Goal: Task Accomplishment & Management: Manage account settings

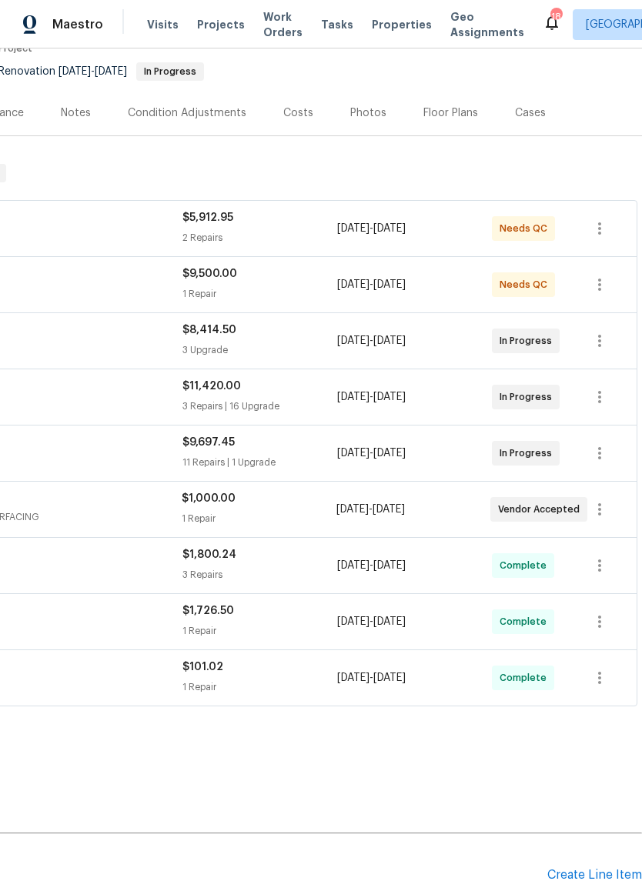
scroll to position [145, 228]
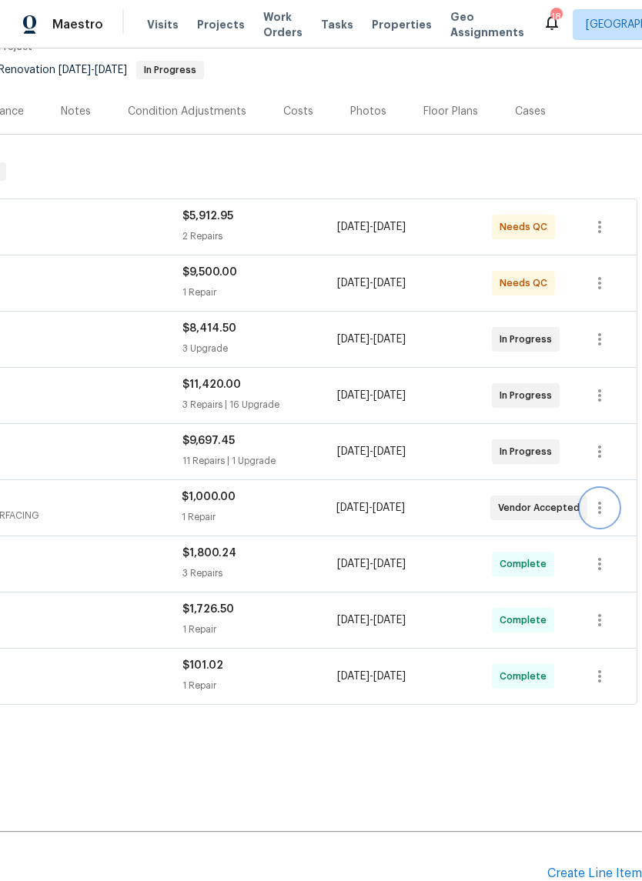
click at [603, 511] on icon "button" at bounding box center [599, 508] width 18 height 18
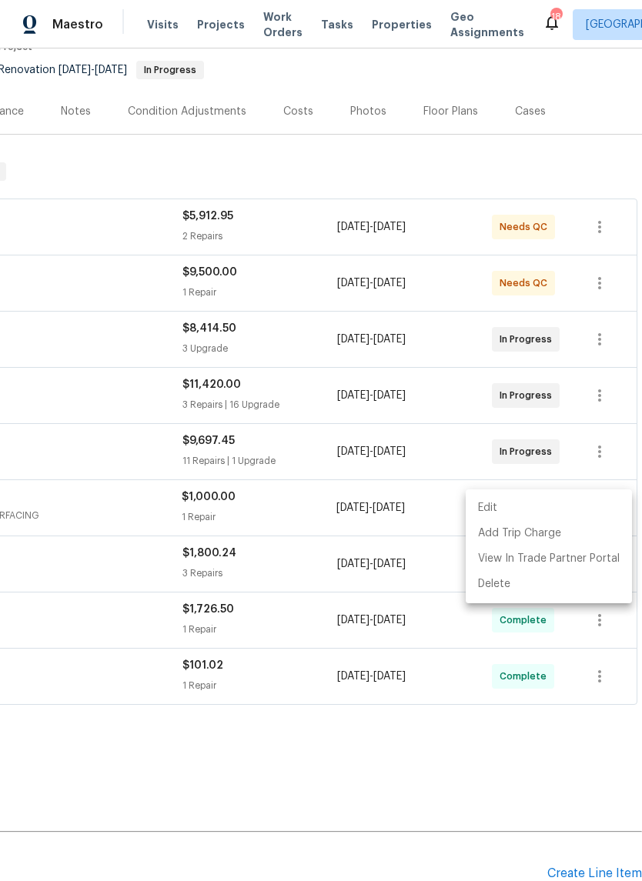
click at [496, 511] on li "Edit" at bounding box center [549, 508] width 166 height 25
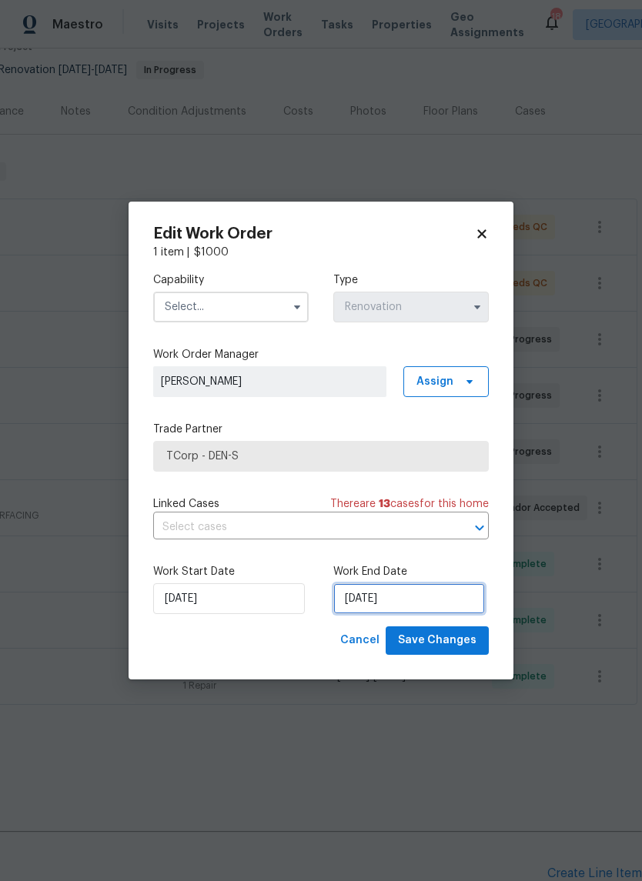
click at [426, 604] on input "[DATE]" at bounding box center [409, 598] width 152 height 31
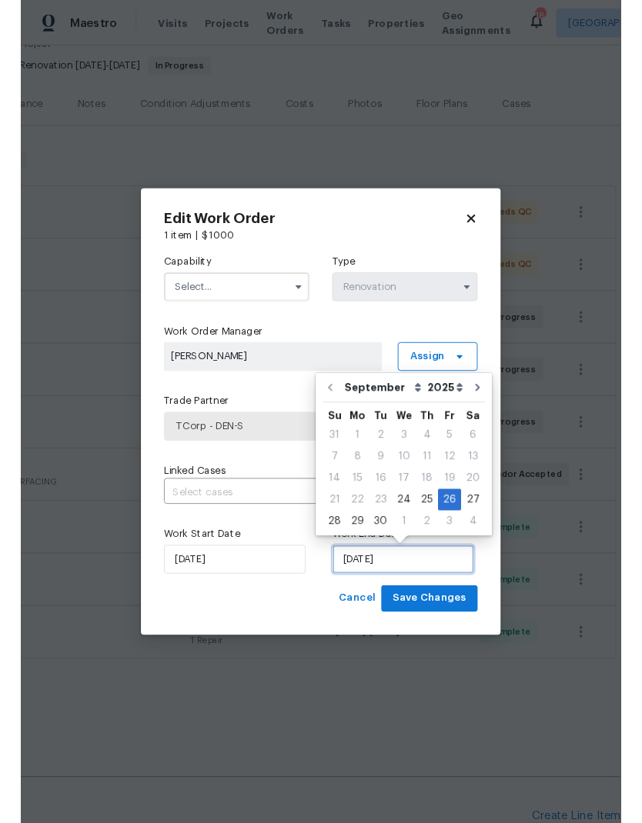
scroll to position [35, 0]
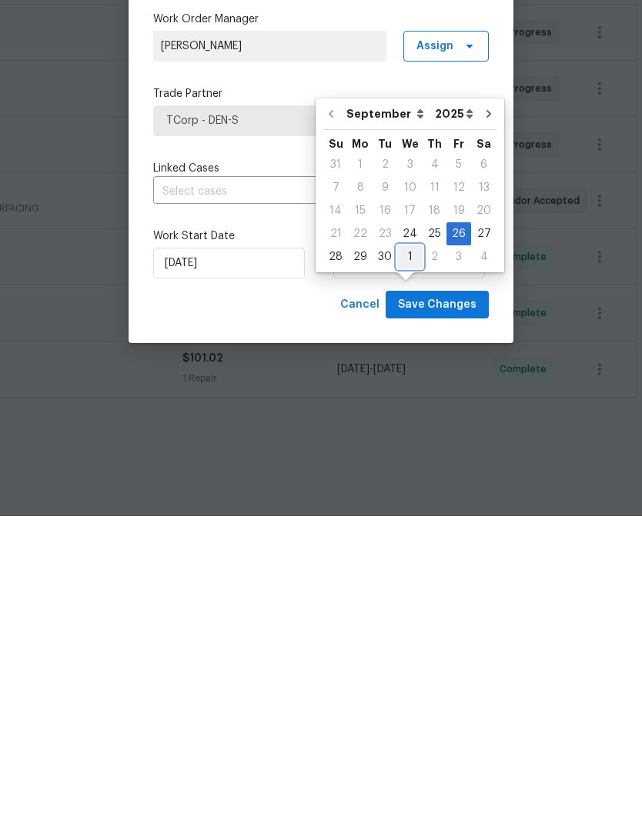
click at [408, 553] on div "1" at bounding box center [409, 564] width 25 height 22
type input "[DATE]"
select select "9"
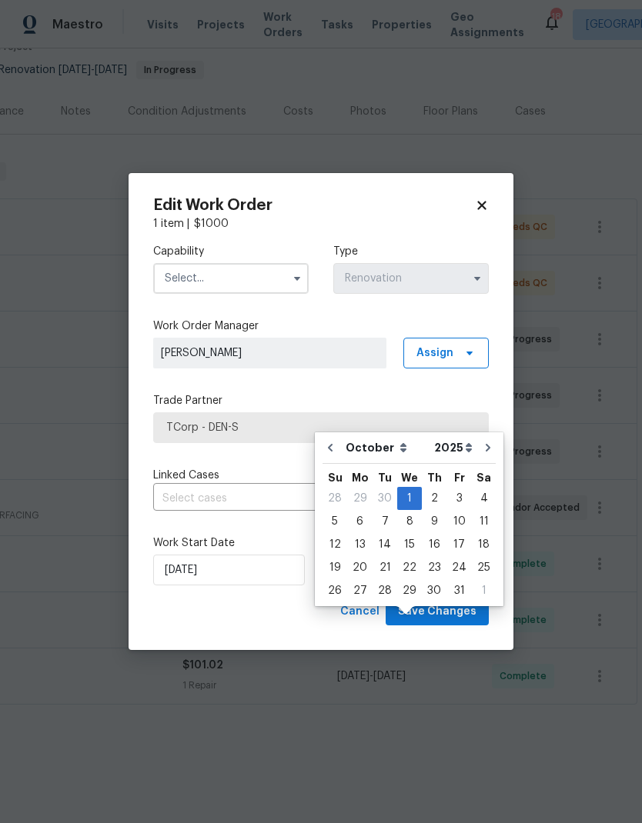
click at [292, 279] on icon "button" at bounding box center [297, 278] width 12 height 12
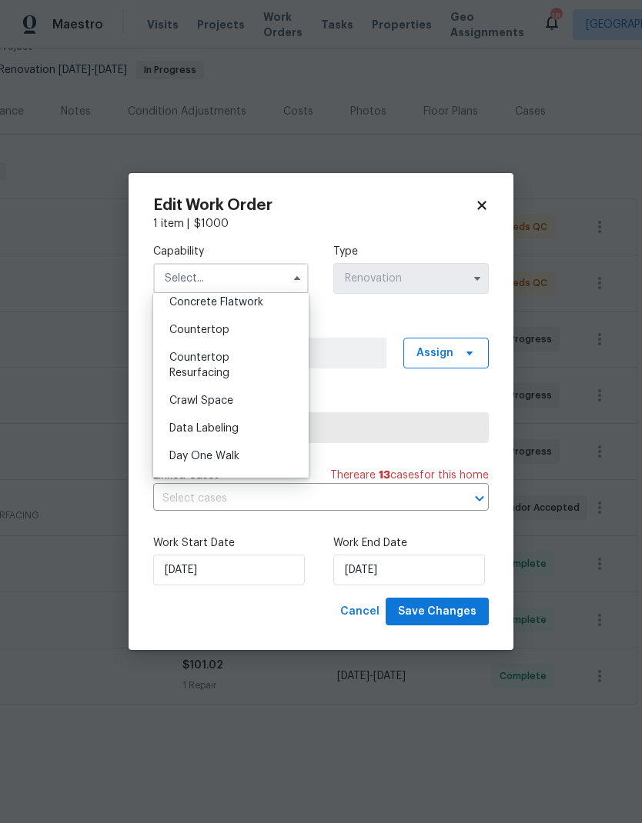
scroll to position [254, 0]
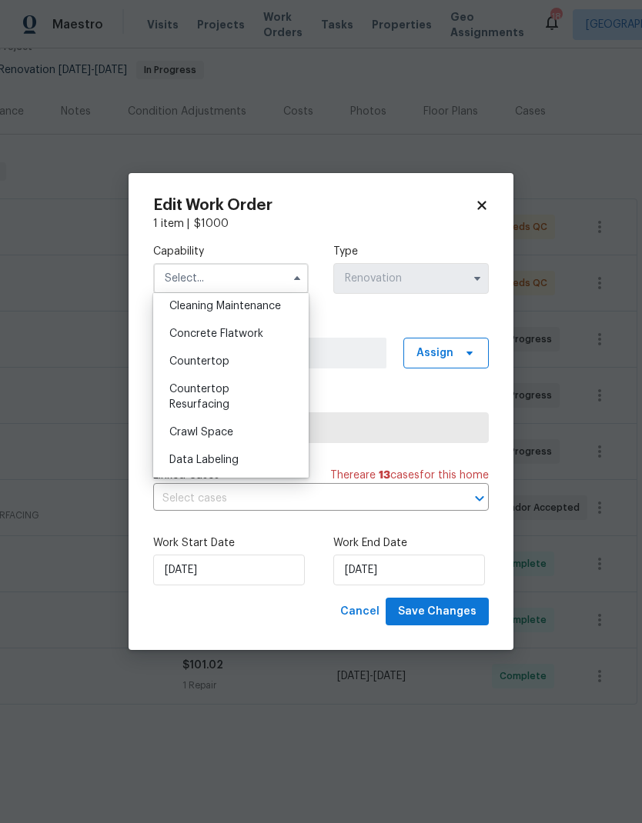
click at [219, 398] on div "Countertop Resurfacing" at bounding box center [231, 397] width 148 height 43
type input "Countertop Resurfacing"
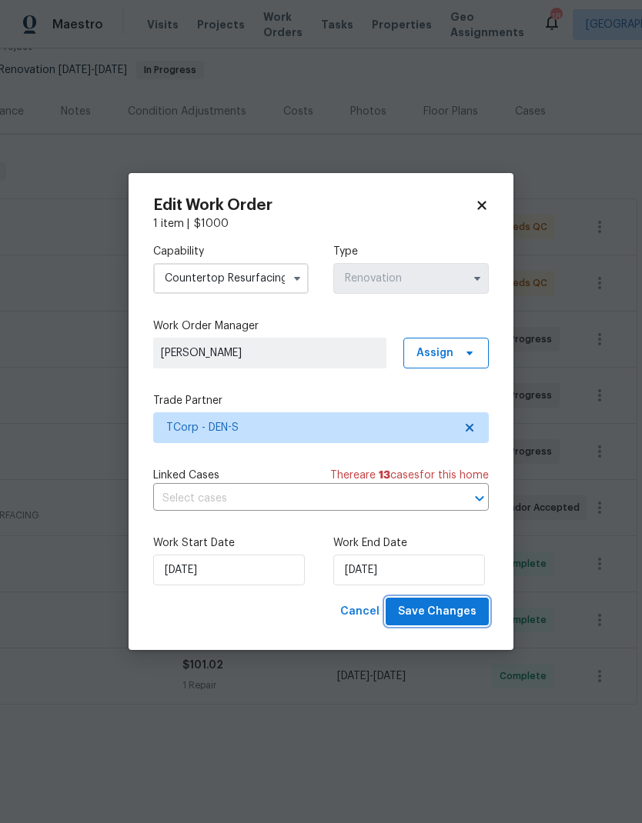
click at [453, 623] on button "Save Changes" at bounding box center [437, 612] width 103 height 28
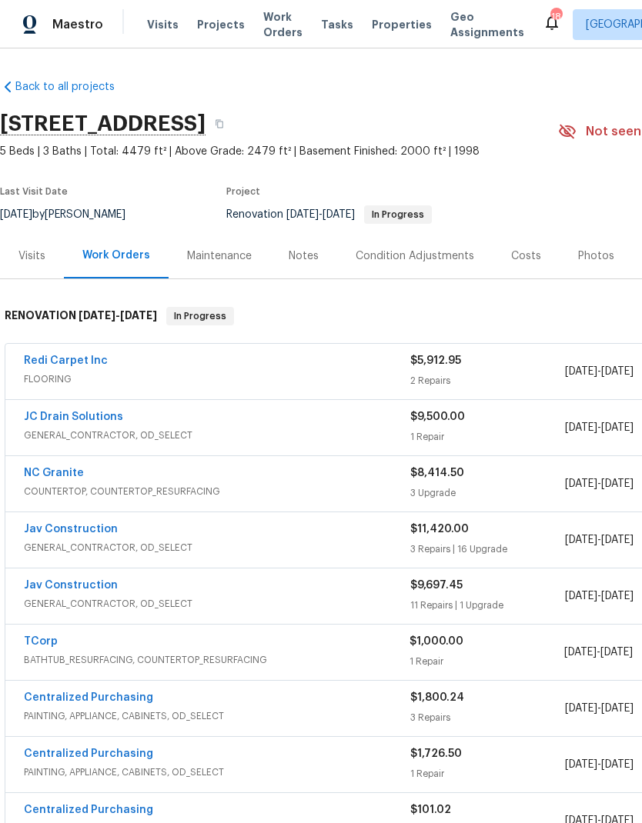
scroll to position [0, 0]
click at [144, 187] on div "Last Visit Date" at bounding box center [72, 196] width 144 height 18
click at [65, 79] on link "Back to all projects" at bounding box center [74, 86] width 148 height 15
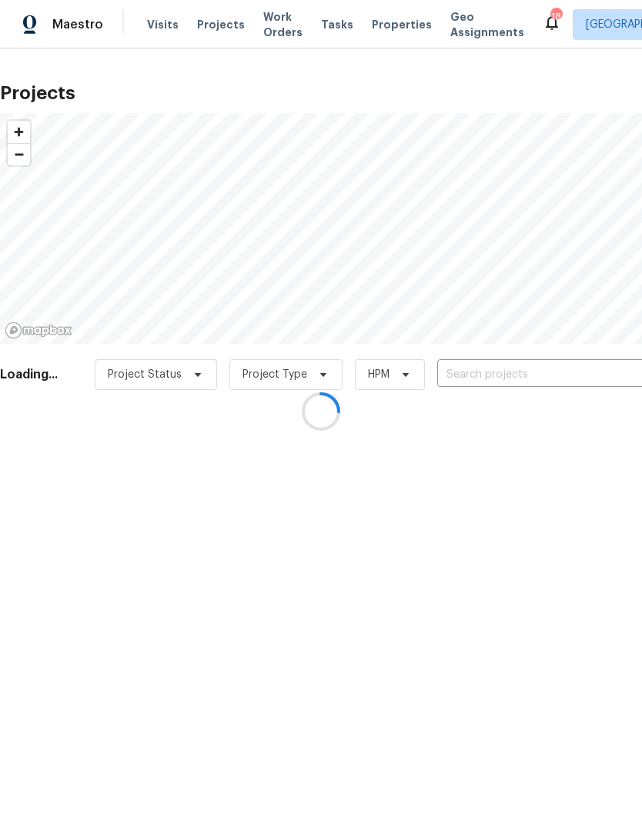
click at [163, 31] on div at bounding box center [321, 411] width 642 height 823
click at [161, 21] on div at bounding box center [321, 411] width 642 height 823
click at [160, 32] on div at bounding box center [321, 411] width 642 height 823
click at [155, 25] on div at bounding box center [321, 411] width 642 height 823
click at [156, 15] on div at bounding box center [321, 411] width 642 height 823
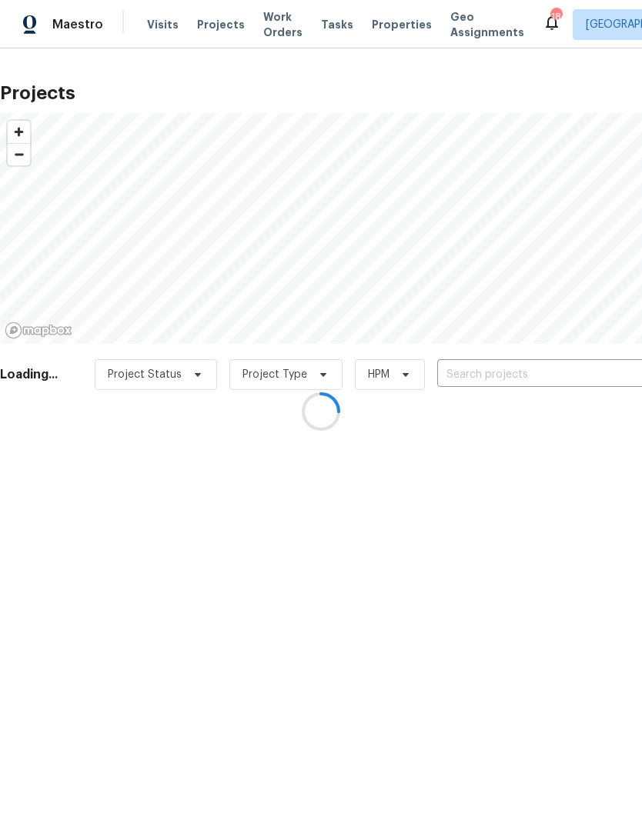
click at [163, 21] on div at bounding box center [321, 411] width 642 height 823
click at [163, 20] on div at bounding box center [321, 411] width 642 height 823
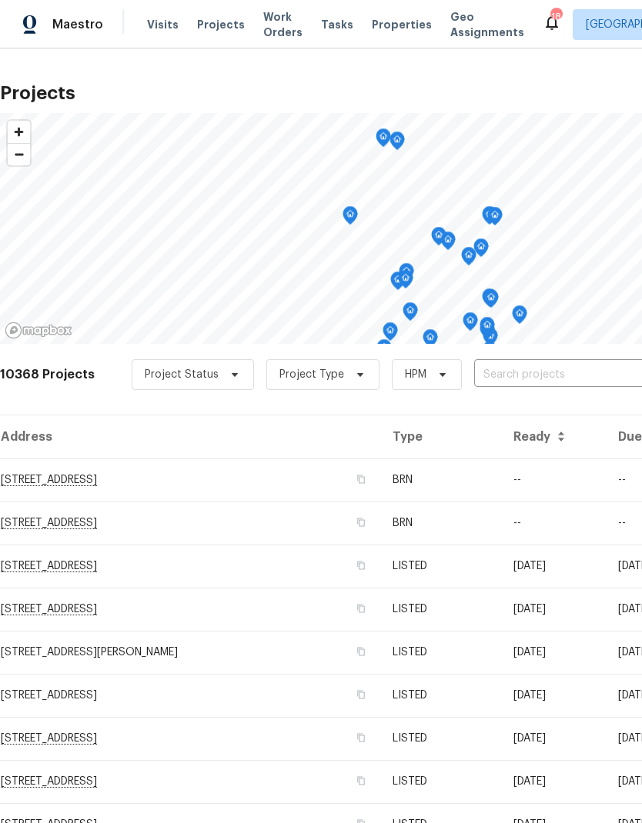
click at [159, 25] on span "Visits" at bounding box center [163, 24] width 32 height 15
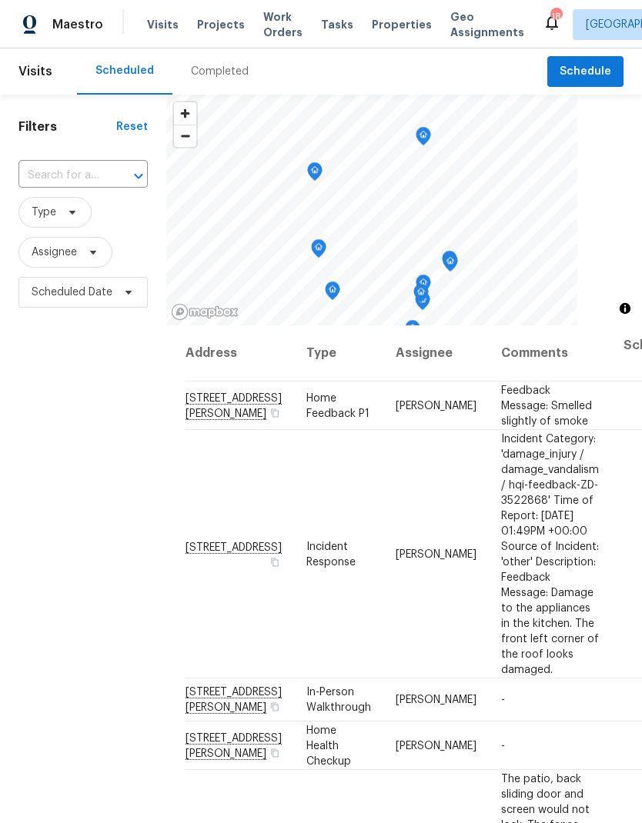
click at [91, 185] on input "text" at bounding box center [61, 176] width 86 height 24
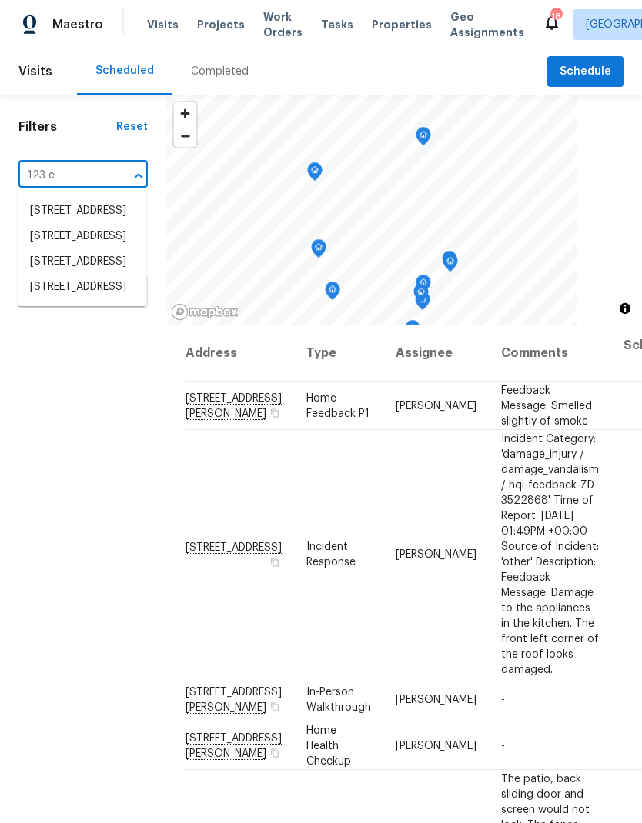
type input "123 em"
click at [75, 222] on li "[STREET_ADDRESS]" at bounding box center [82, 212] width 129 height 26
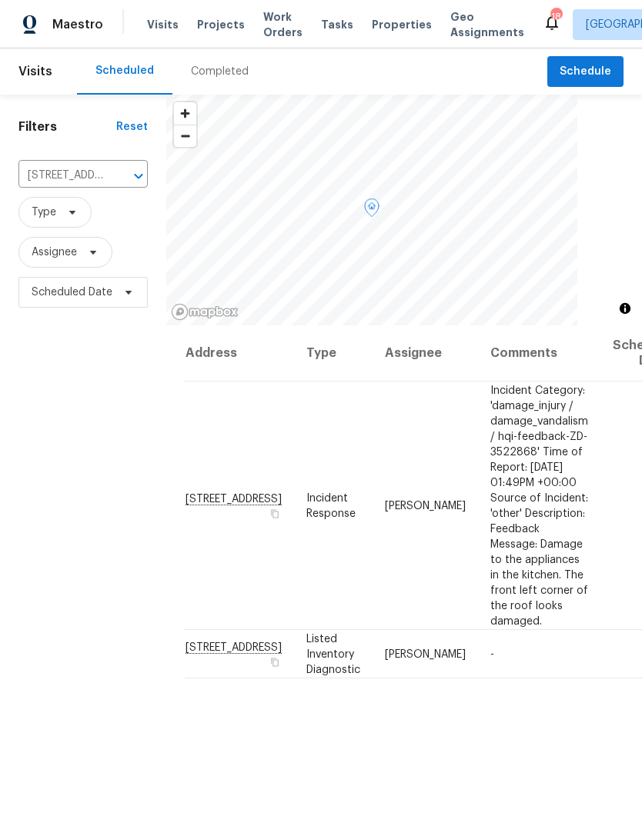
click at [0, 0] on icon at bounding box center [0, 0] width 0 height 0
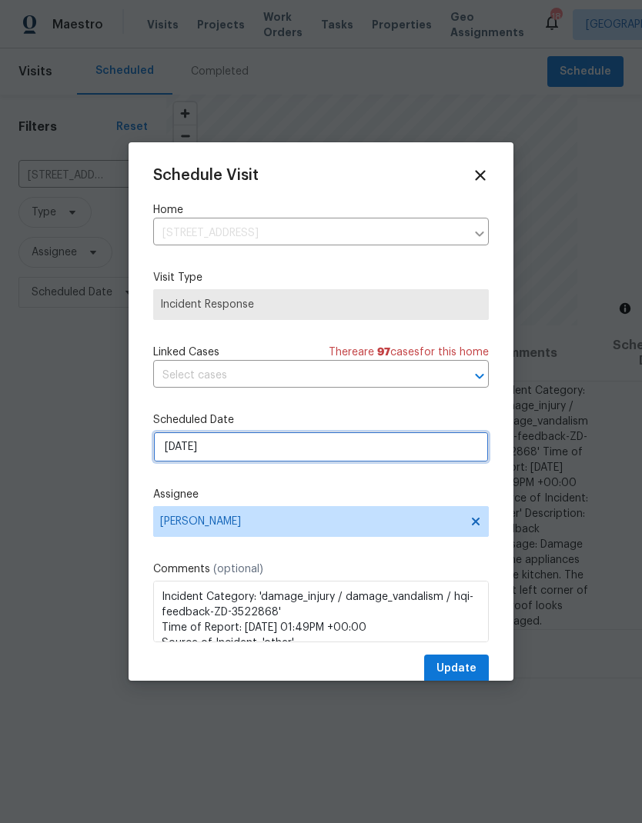
click at [246, 449] on input "[DATE]" at bounding box center [321, 447] width 336 height 31
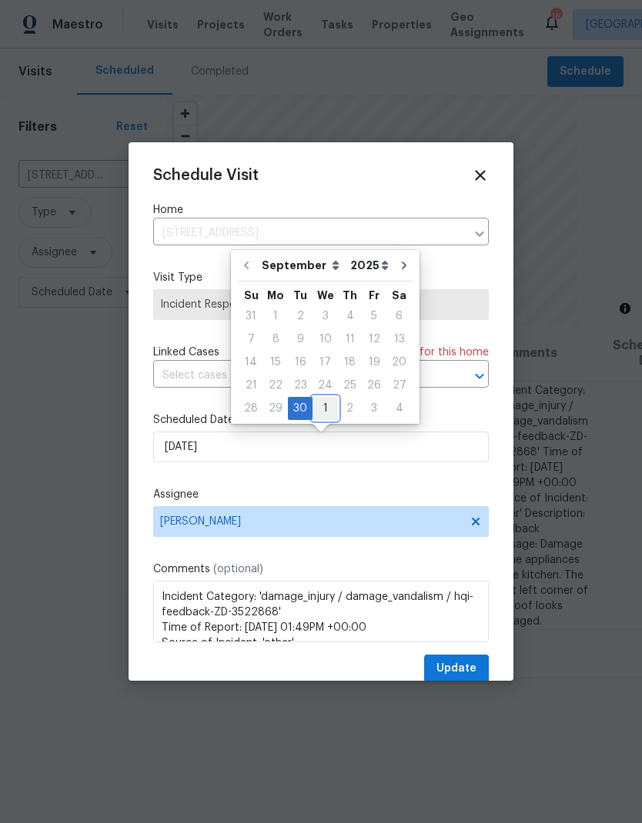
click at [326, 412] on div "1" at bounding box center [324, 409] width 25 height 22
type input "[DATE]"
select select "9"
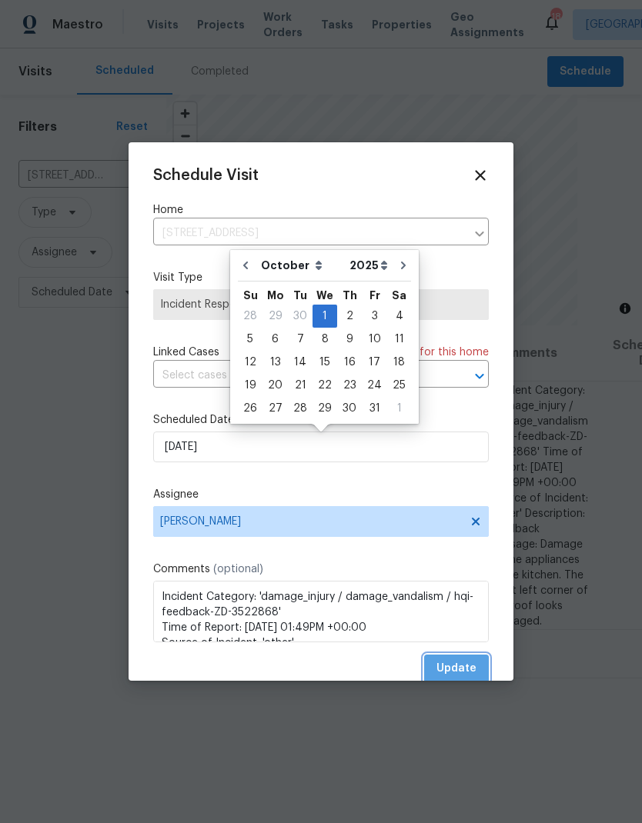
click at [471, 670] on span "Update" at bounding box center [456, 669] width 40 height 19
